Goal: Task Accomplishment & Management: Manage account settings

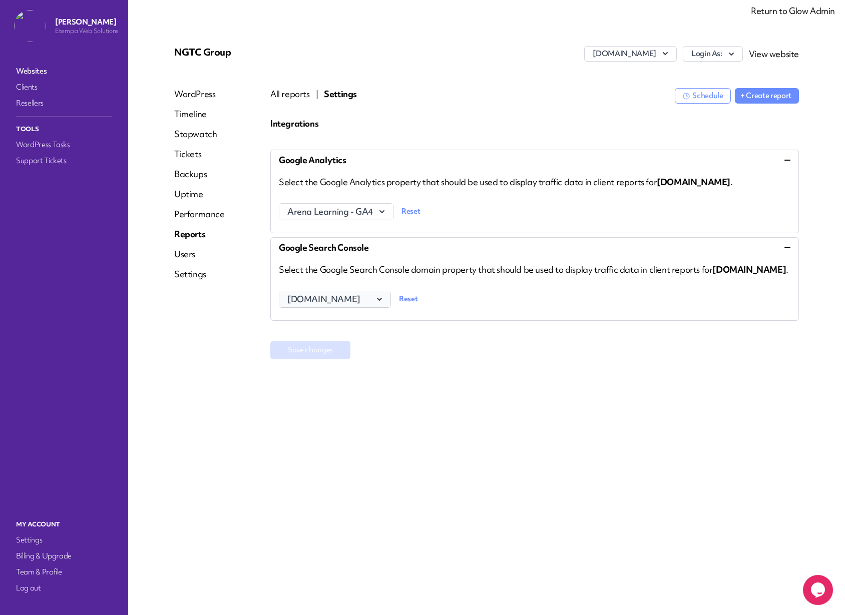
click at [378, 304] on icon "button" at bounding box center [379, 299] width 10 height 10
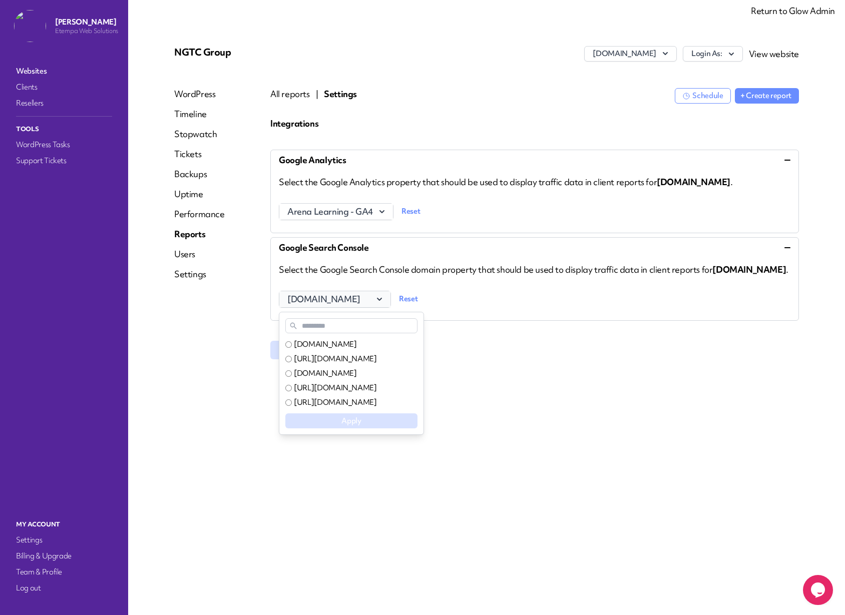
click at [377, 304] on icon "button" at bounding box center [379, 299] width 10 height 10
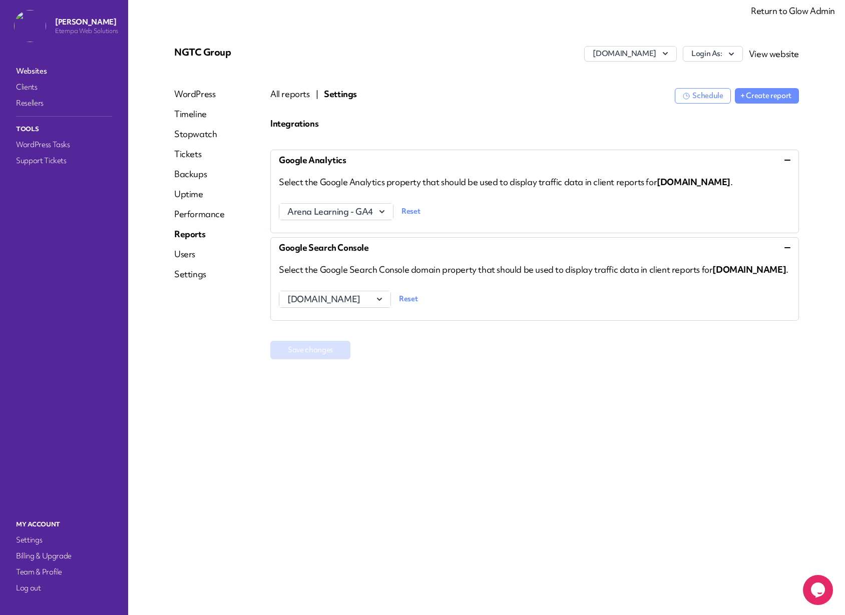
click at [684, 359] on div "Save changes" at bounding box center [534, 350] width 529 height 19
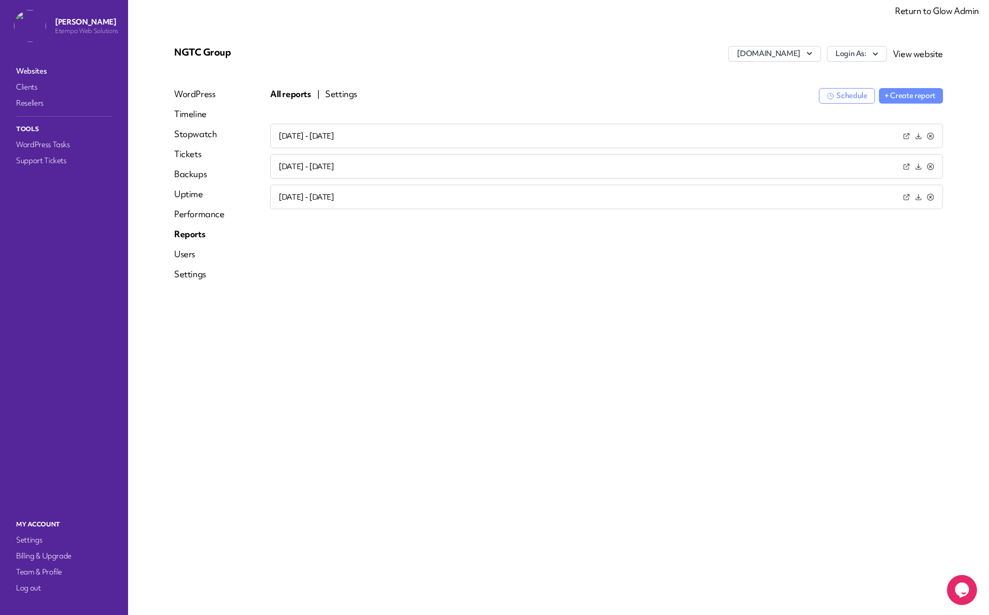
click at [343, 96] on button "Settings" at bounding box center [341, 94] width 32 height 12
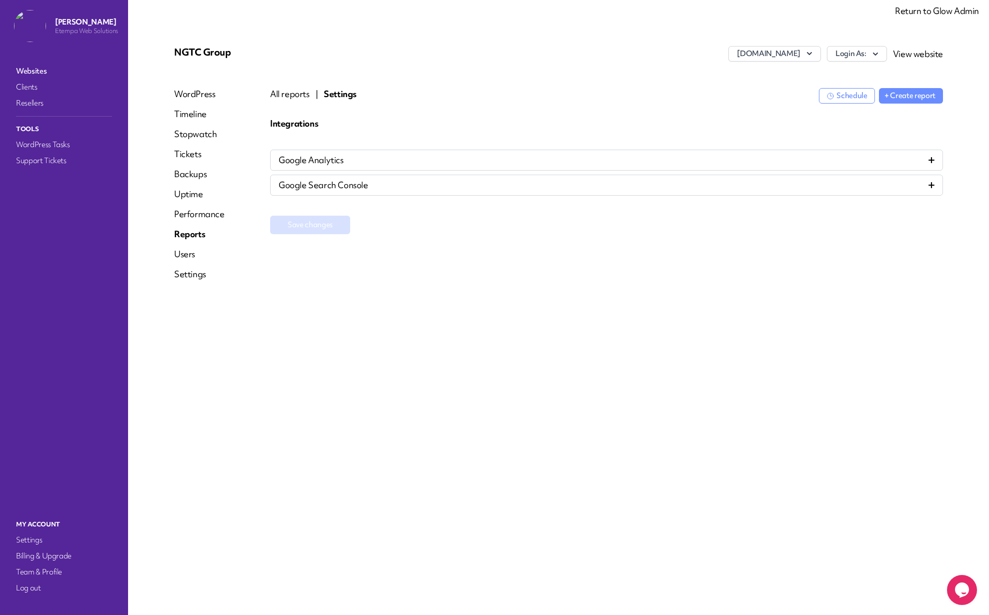
click at [413, 186] on div "Google Search Console" at bounding box center [607, 185] width 656 height 12
